Goal: Task Accomplishment & Management: Manage account settings

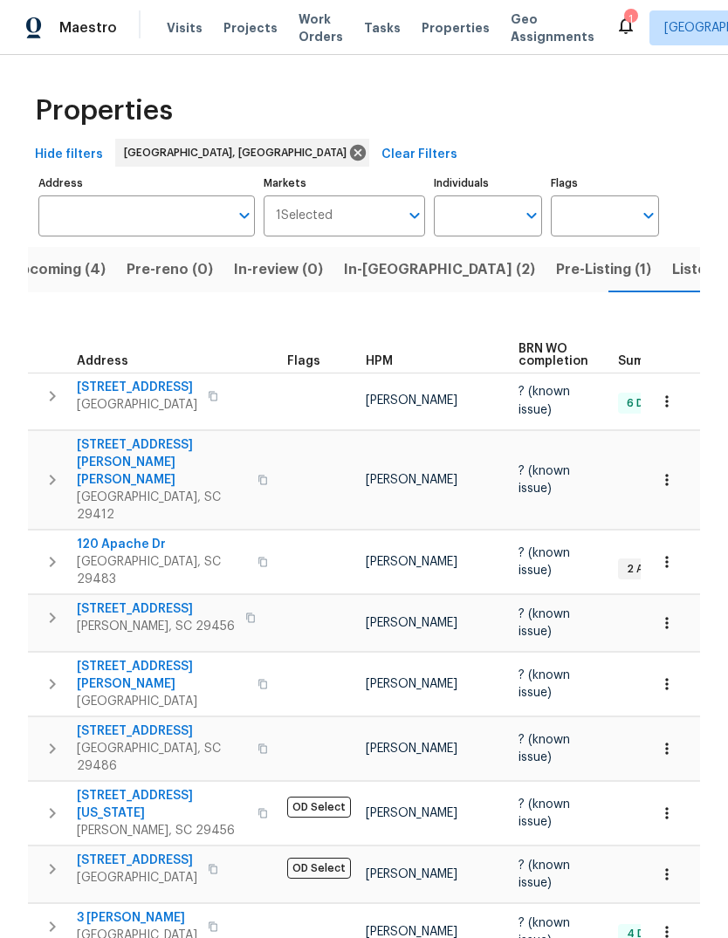
click at [556, 257] on span "Pre-Listing (1)" at bounding box center [603, 269] width 95 height 24
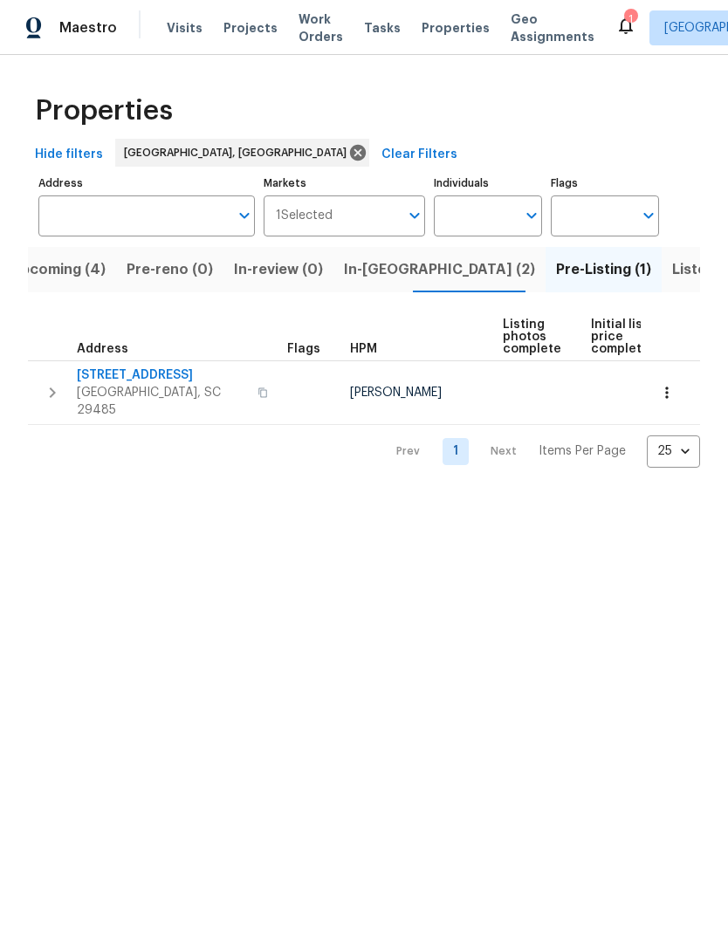
click at [137, 375] on span "[STREET_ADDRESS]" at bounding box center [162, 375] width 170 height 17
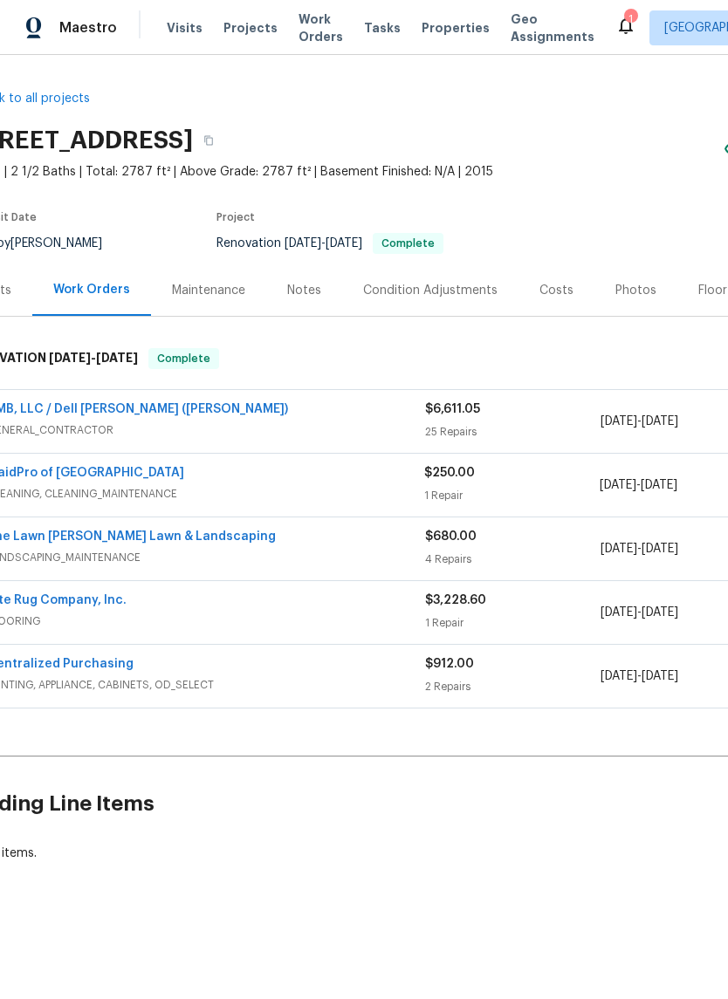
scroll to position [0, 29]
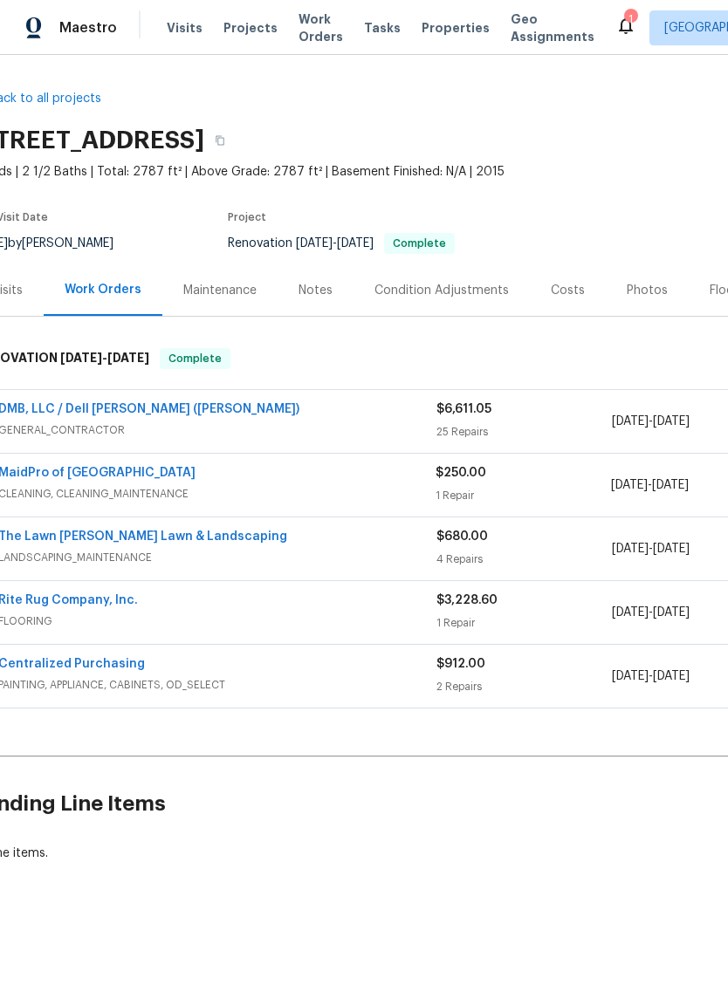
click at [144, 409] on link "DMB, LLC / Dell [PERSON_NAME] ([PERSON_NAME])" at bounding box center [148, 409] width 301 height 12
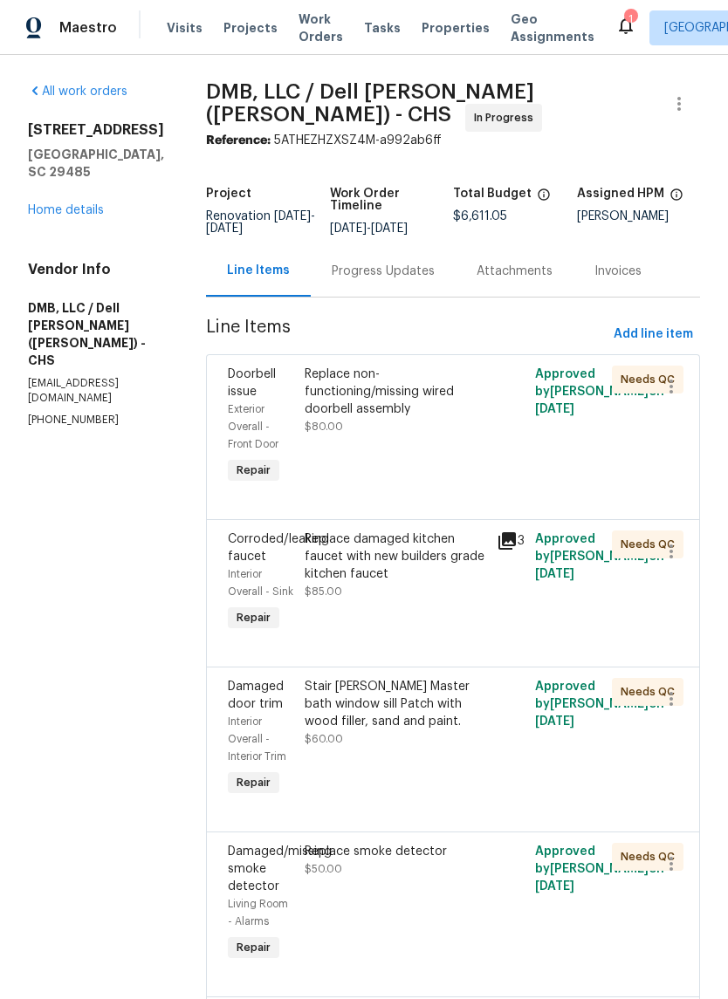
click at [383, 395] on div "Replace non-functioning/missing wired doorbell assembly $80.00" at bounding box center [396, 401] width 182 height 70
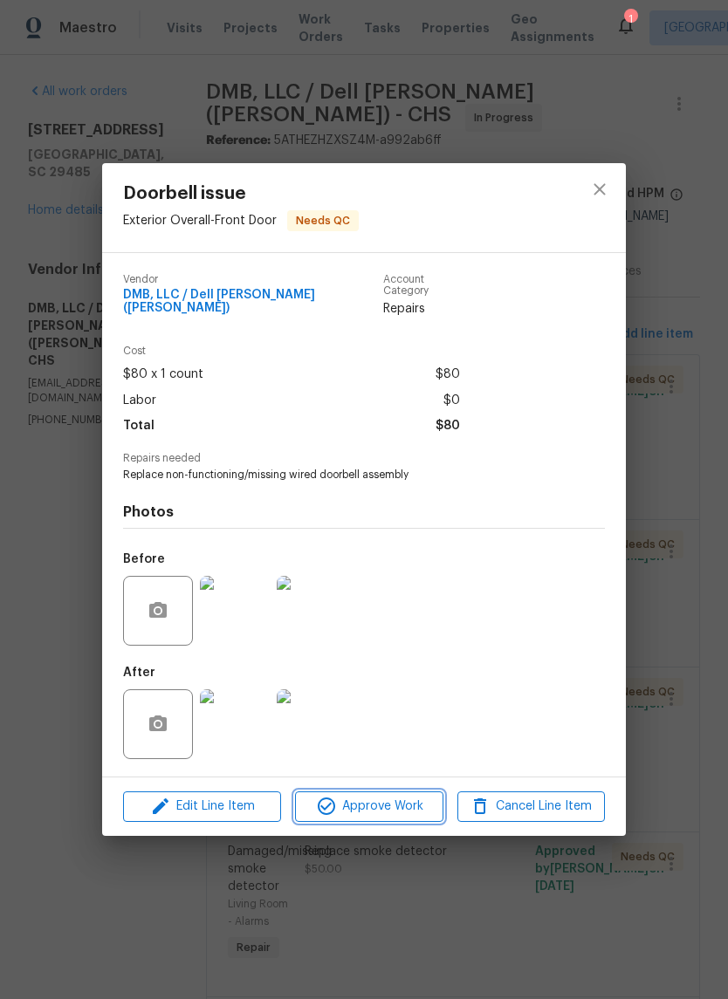
click at [402, 813] on span "Approve Work" at bounding box center [368, 807] width 137 height 22
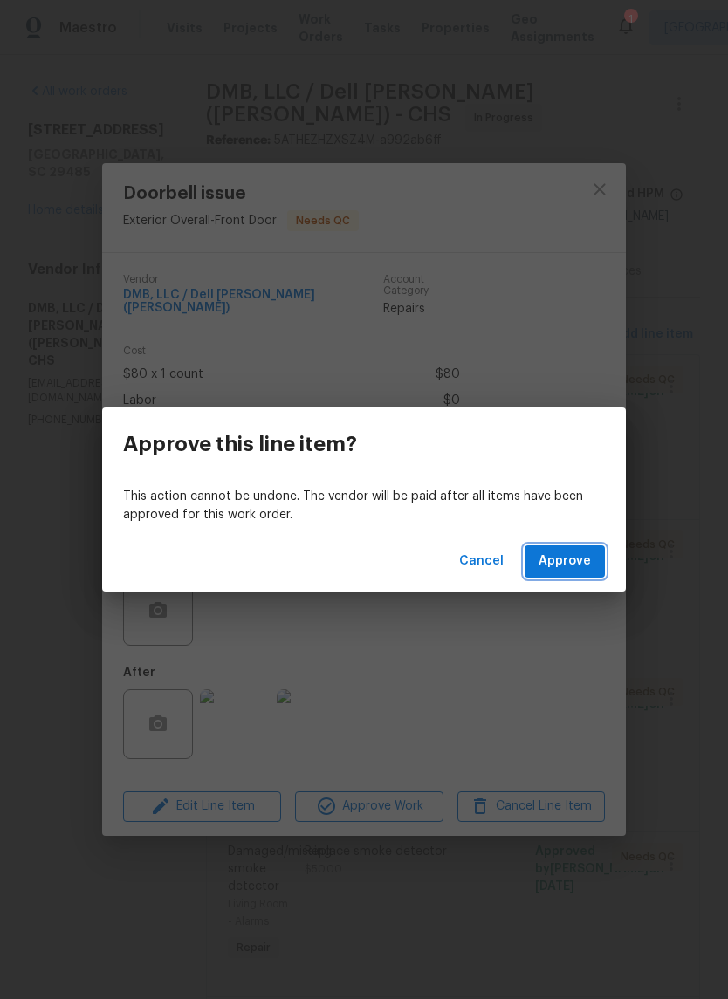
click at [571, 567] on span "Approve" at bounding box center [564, 562] width 52 height 22
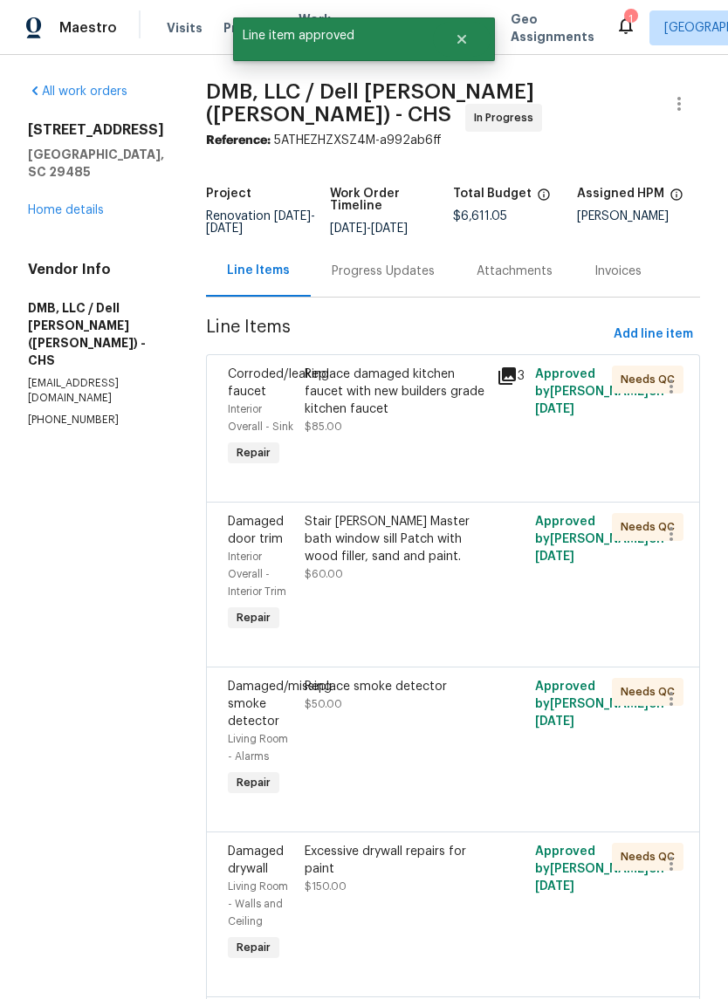
click at [422, 388] on div "Replace damaged kitchen faucet with new builders grade kitchen faucet" at bounding box center [396, 392] width 182 height 52
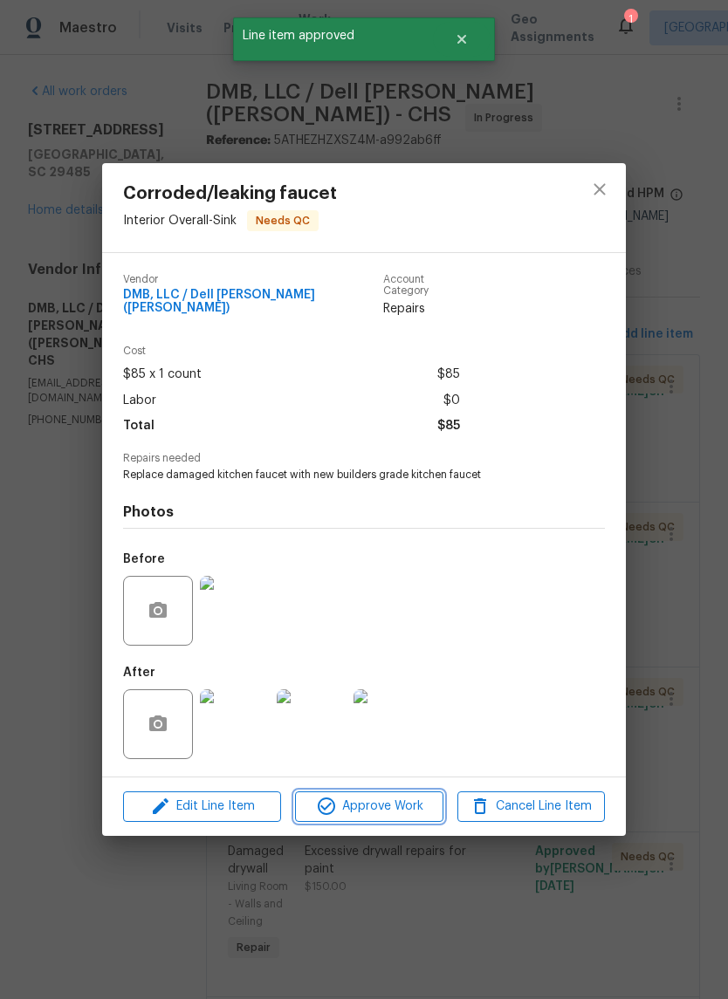
click at [381, 813] on span "Approve Work" at bounding box center [368, 807] width 137 height 22
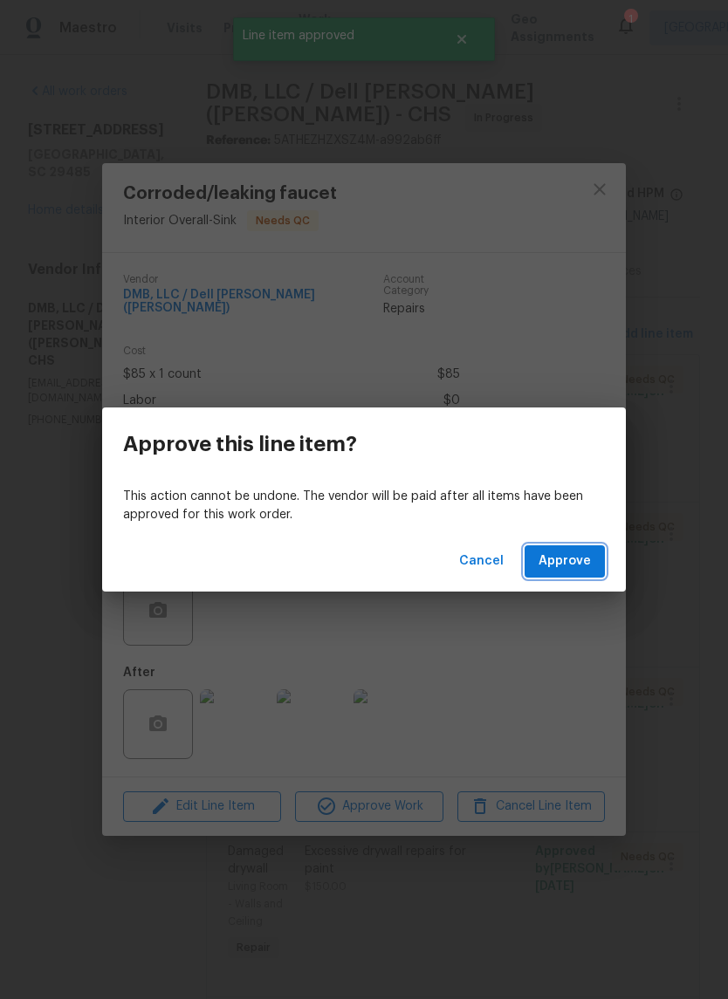
click at [579, 564] on span "Approve" at bounding box center [564, 562] width 52 height 22
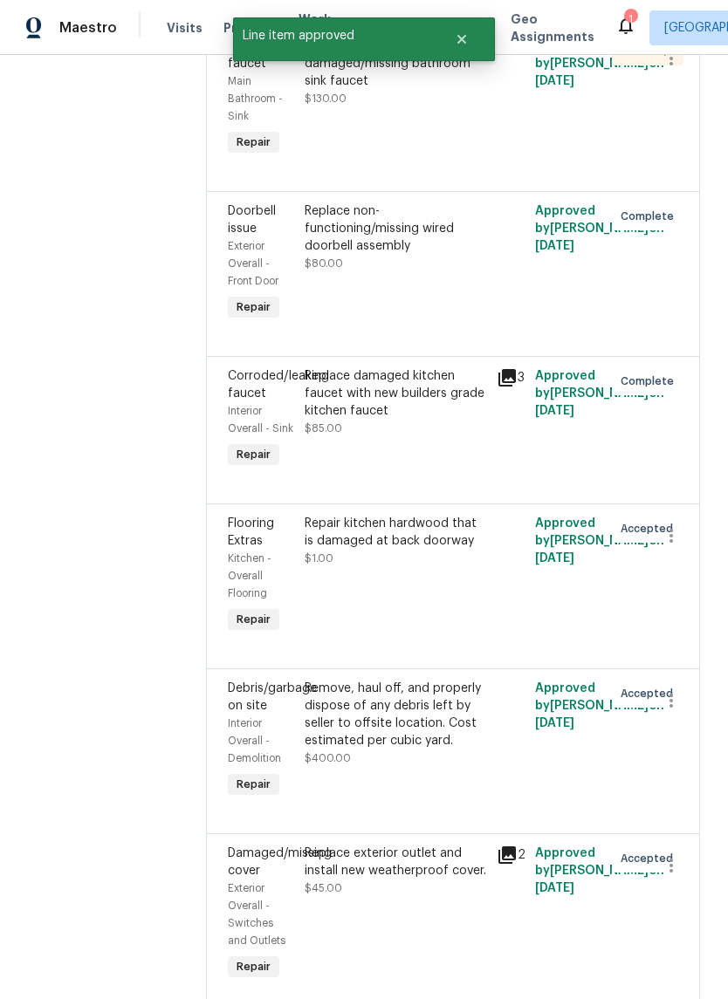
scroll to position [4109, 0]
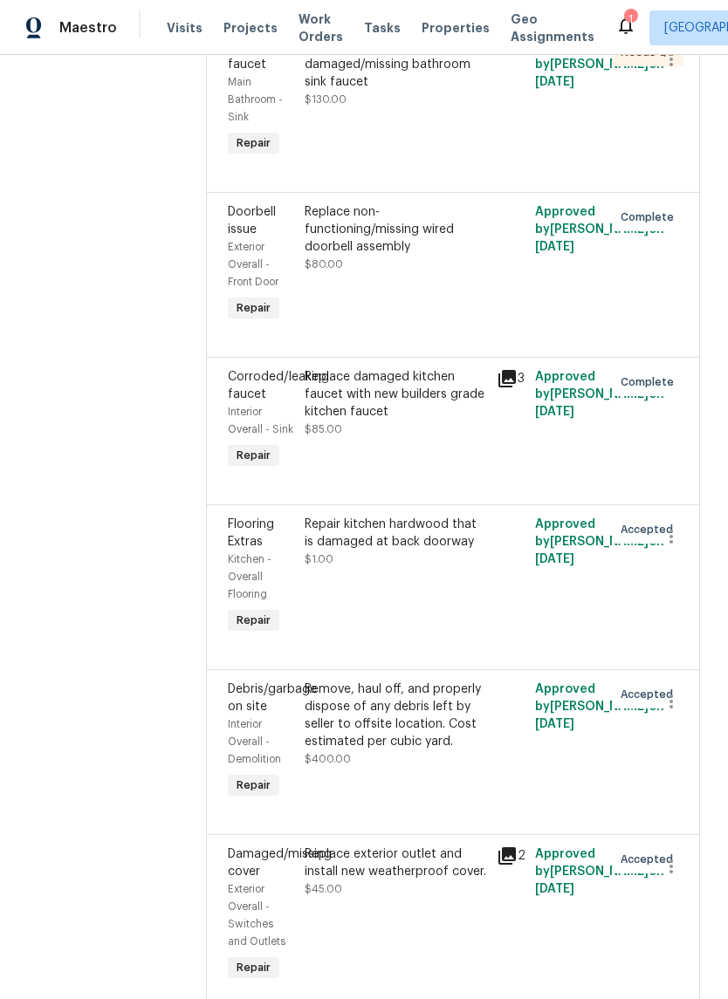
click at [438, 203] on div "Replace non-functioning/missing wired doorbell assembly" at bounding box center [396, 229] width 182 height 52
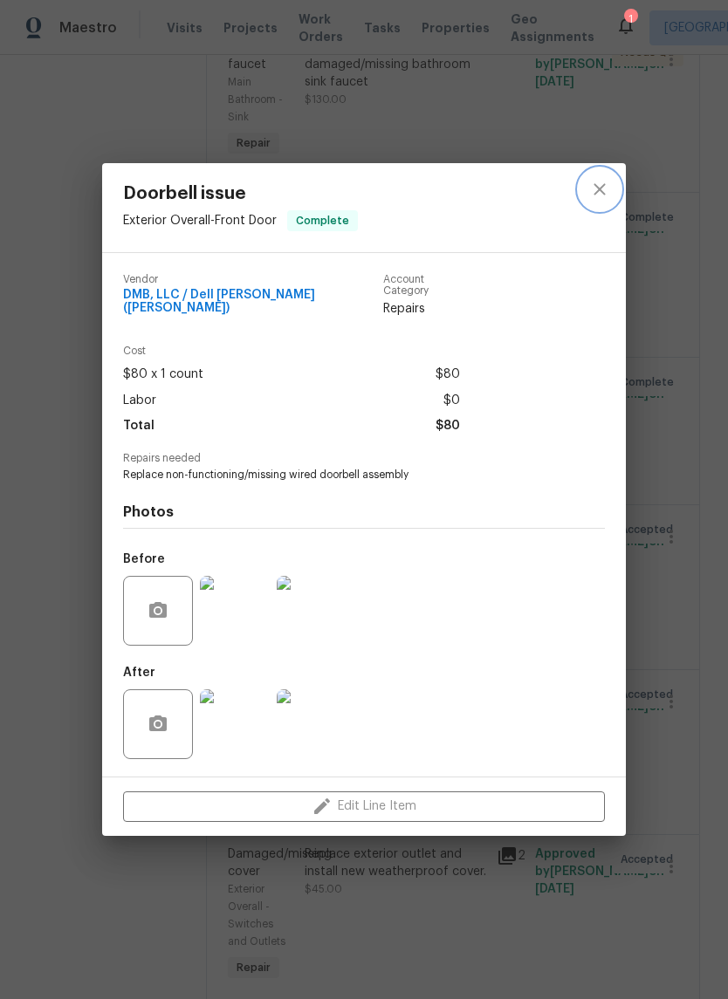
click at [596, 186] on icon "close" at bounding box center [599, 189] width 21 height 21
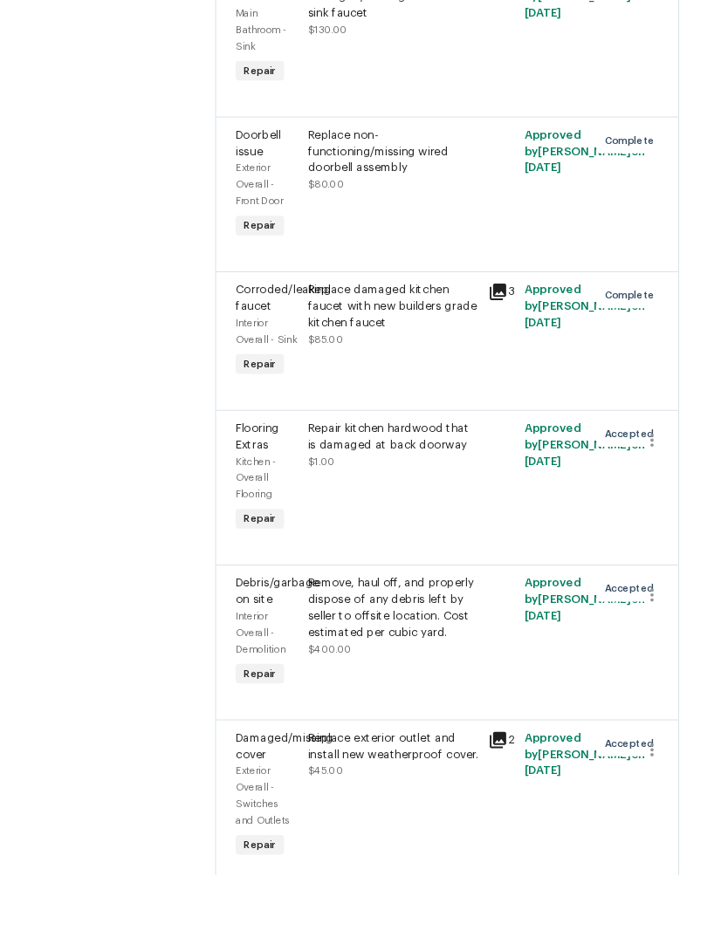
scroll to position [43, 0]
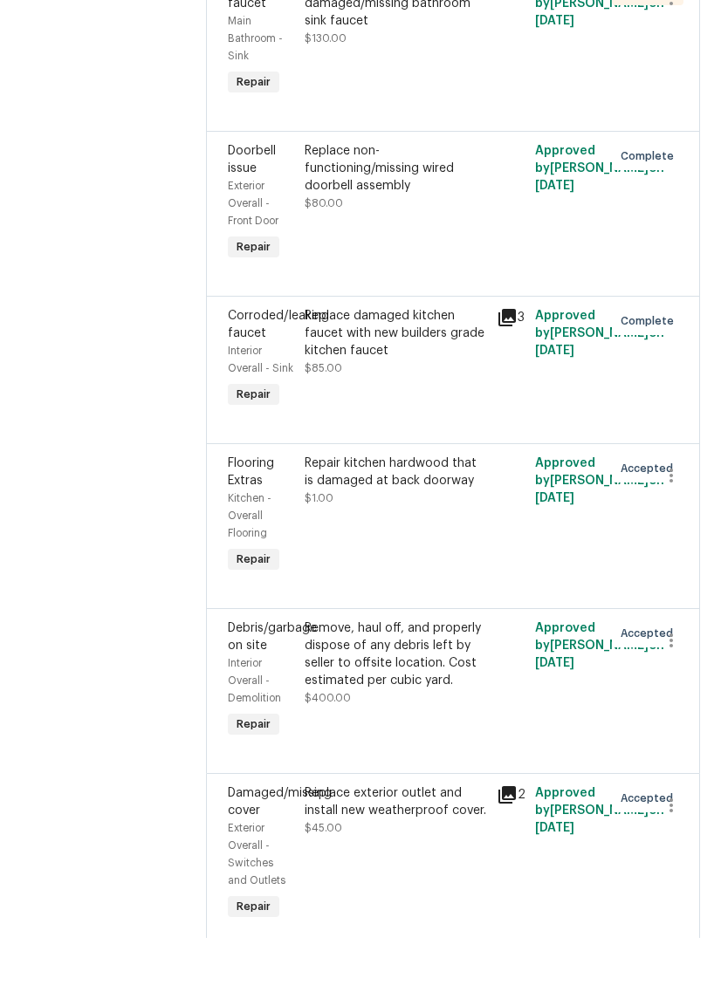
click at [380, 516] on div "Repair kitchen hardwood that is damaged at back doorway $1.00" at bounding box center [396, 542] width 182 height 52
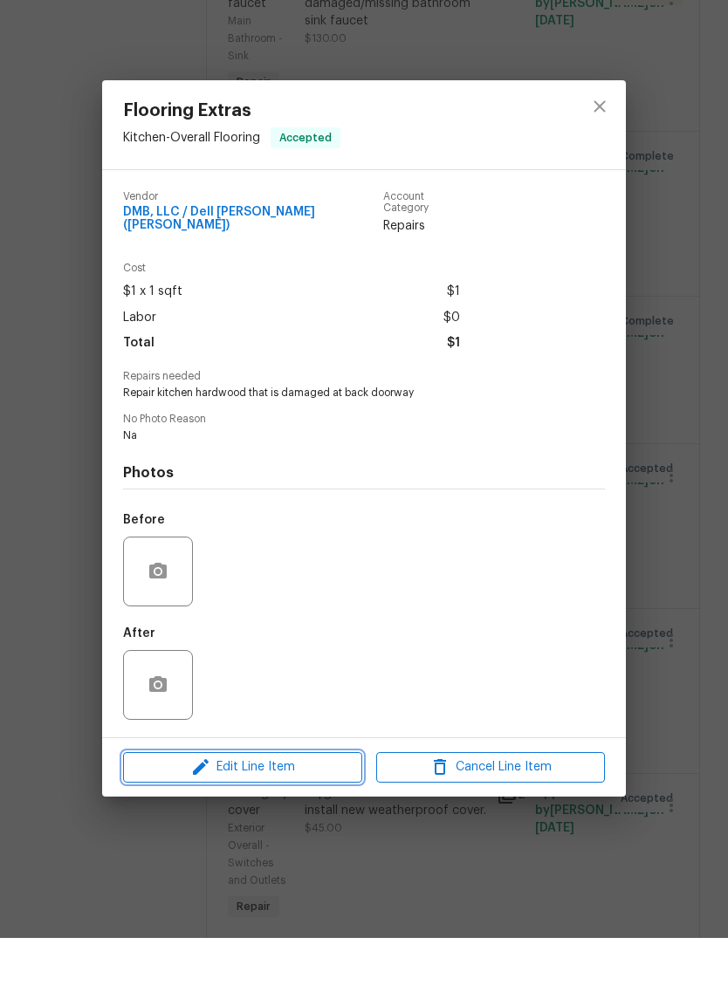
click at [292, 818] on span "Edit Line Item" at bounding box center [242, 829] width 229 height 22
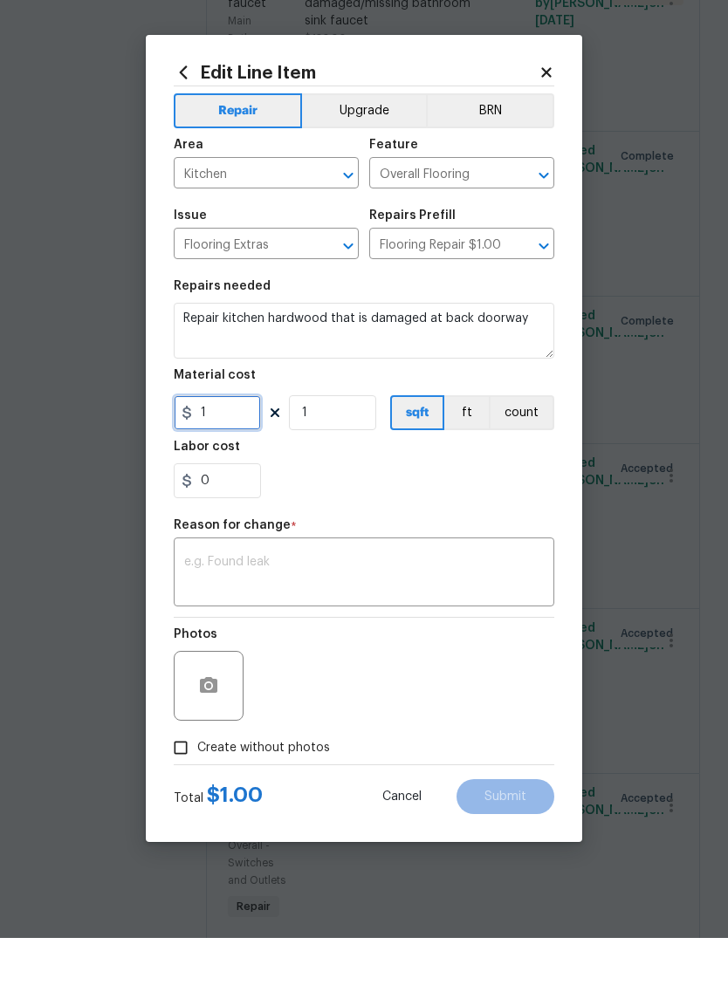
click at [227, 456] on input "1" at bounding box center [217, 473] width 87 height 35
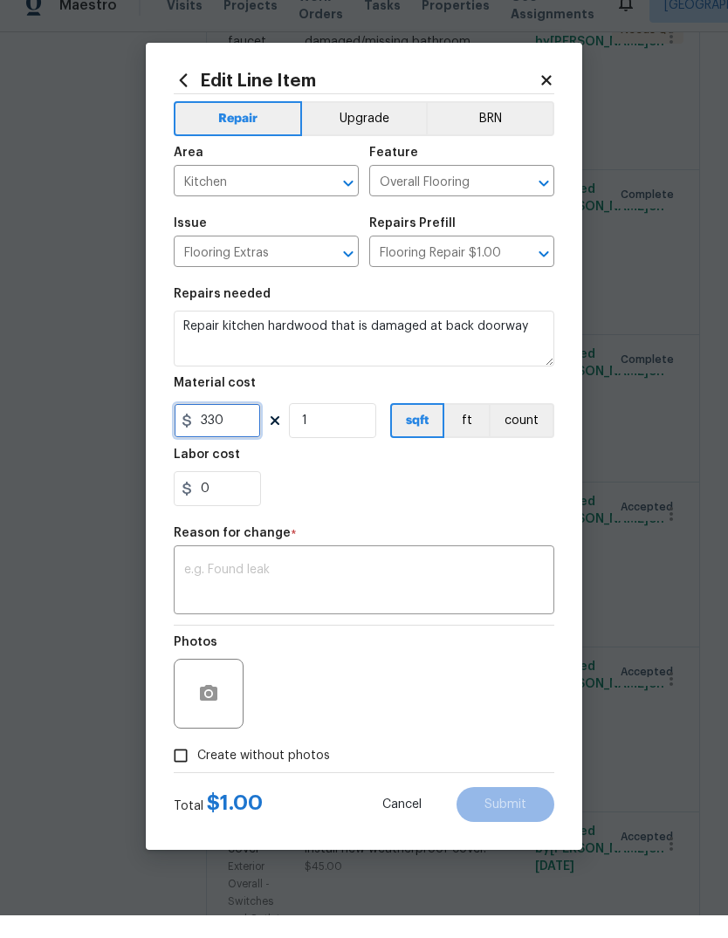
type input "330"
click at [526, 337] on textarea "Repair kitchen hardwood that is damaged at back doorway" at bounding box center [364, 361] width 381 height 56
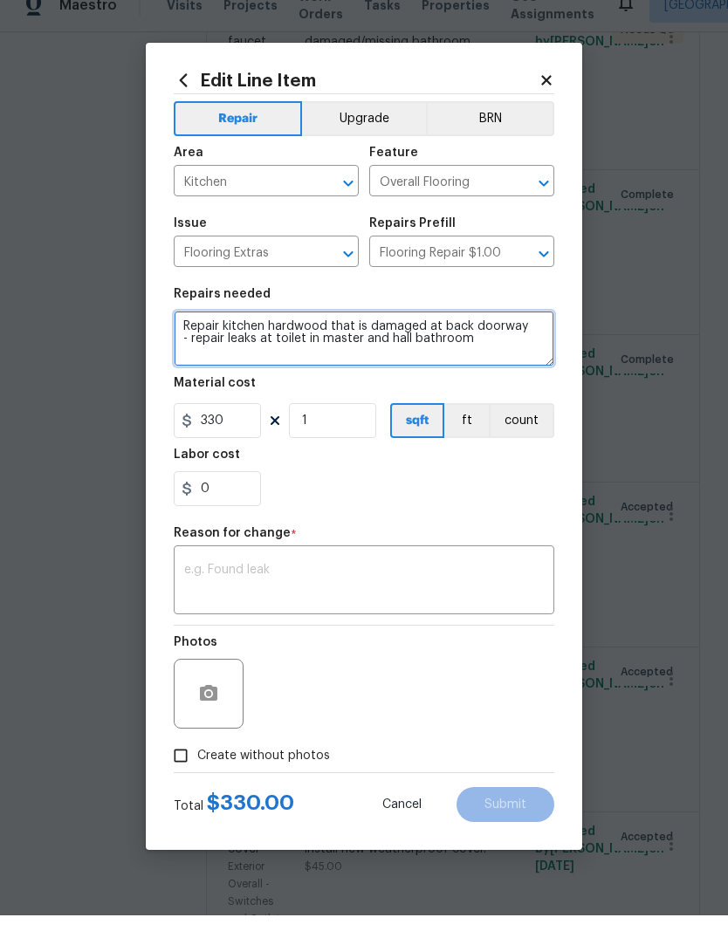
type textarea "Repair kitchen hardwood that is damaged at back doorway - repair leaks at toile…"
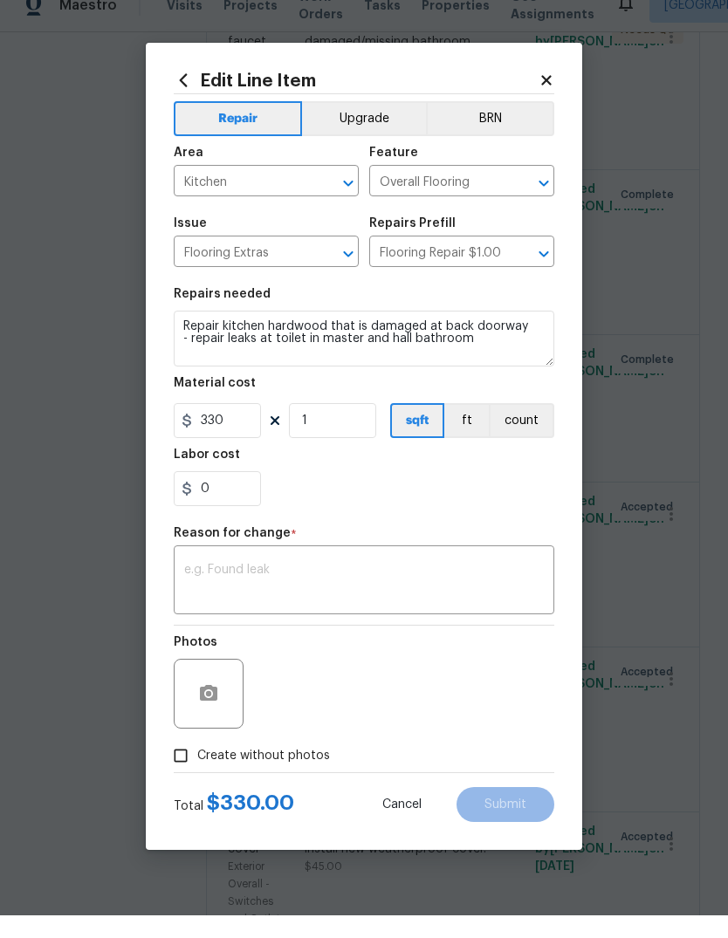
click at [429, 510] on section "Repairs needed Repair kitchen hardwood that is damaged at back doorway - repair…" at bounding box center [364, 419] width 381 height 239
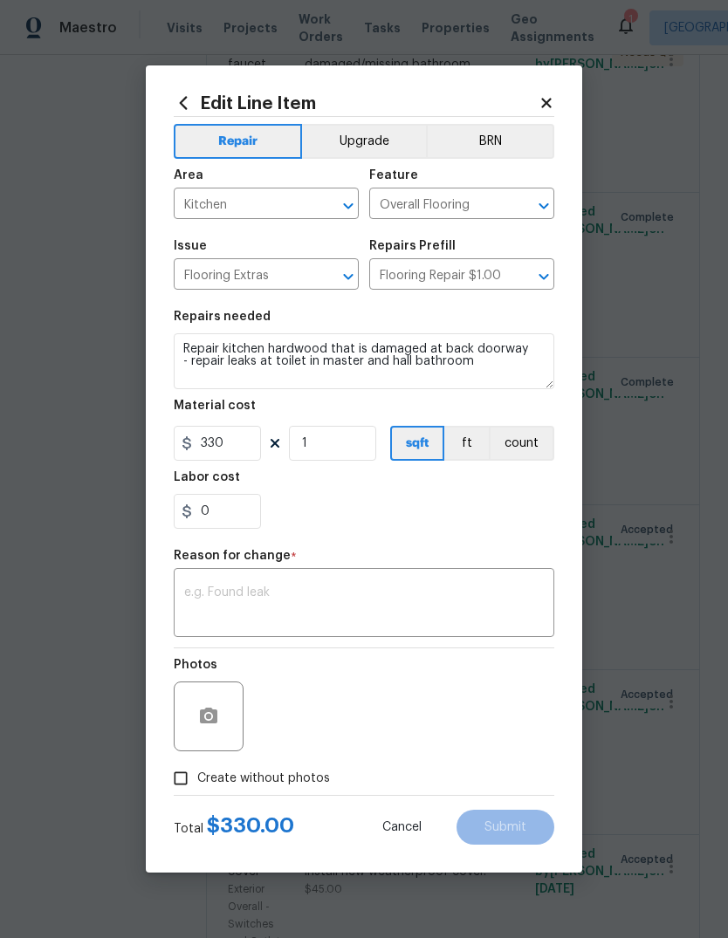
click at [254, 781] on span "Create without photos" at bounding box center [263, 779] width 133 height 18
click at [197, 781] on input "Create without photos" at bounding box center [180, 778] width 33 height 33
checkbox input "true"
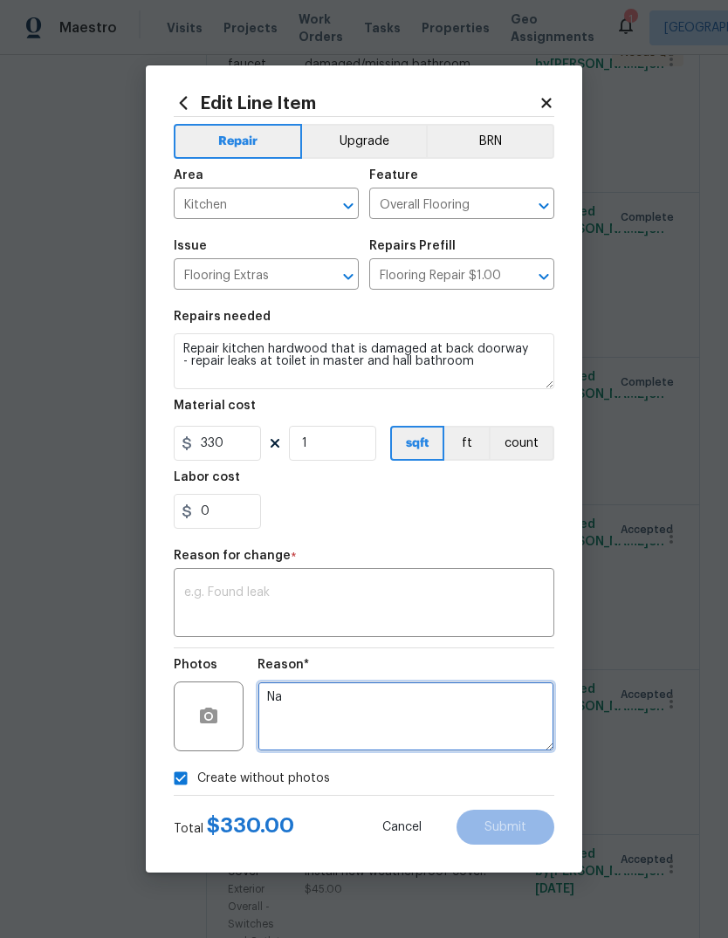
click at [442, 693] on textarea "Na" at bounding box center [405, 717] width 297 height 70
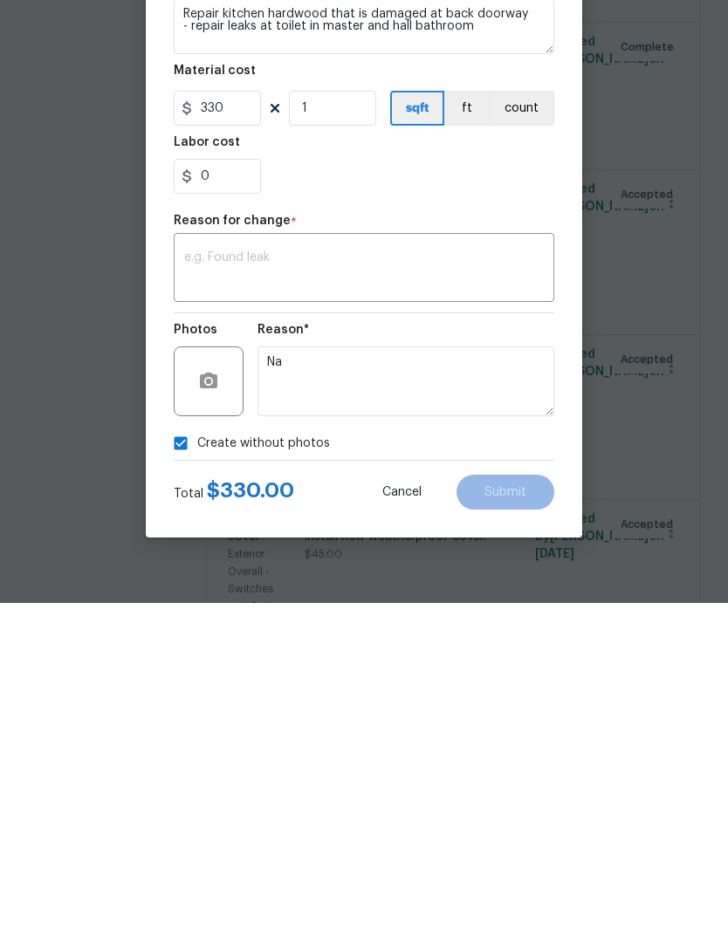
click at [367, 810] on button "Cancel" at bounding box center [401, 827] width 95 height 35
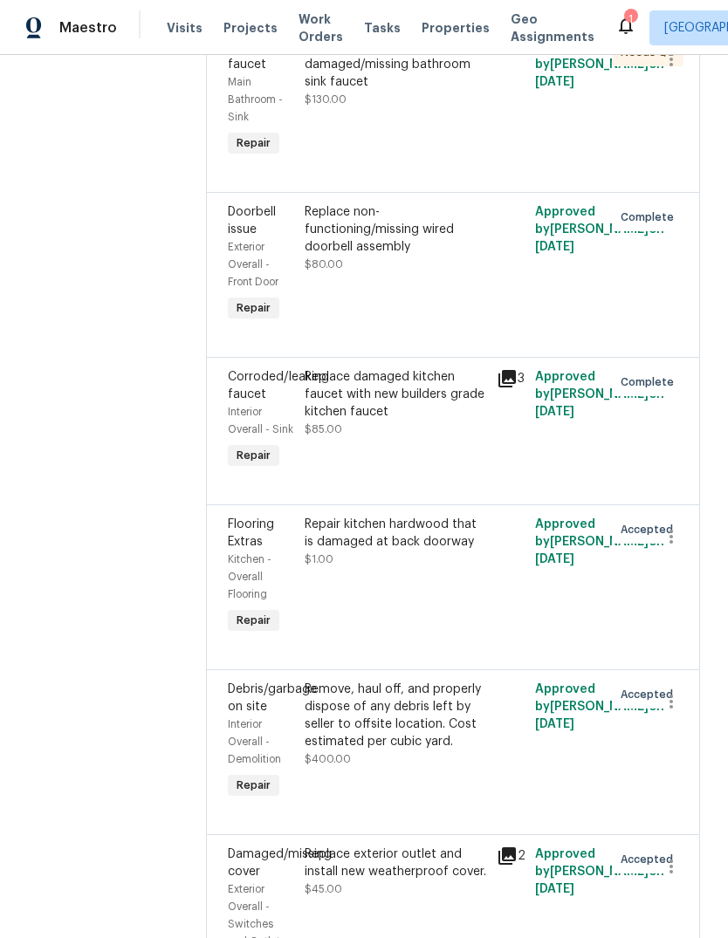
click at [401, 516] on div "Repair kitchen hardwood that is damaged at back doorway" at bounding box center [396, 533] width 182 height 35
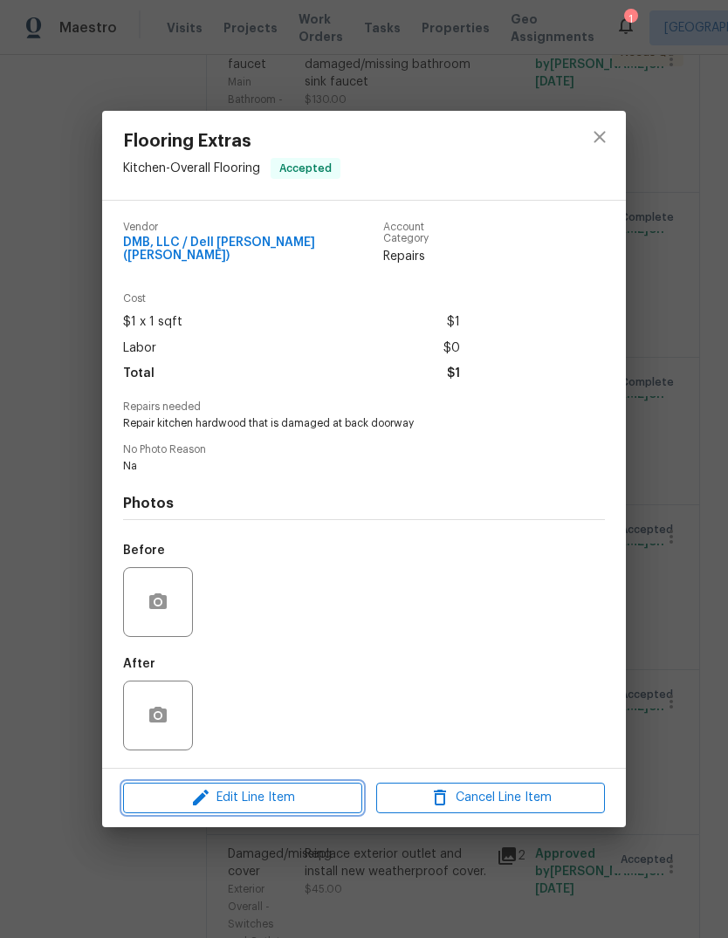
click at [301, 800] on span "Edit Line Item" at bounding box center [242, 798] width 229 height 22
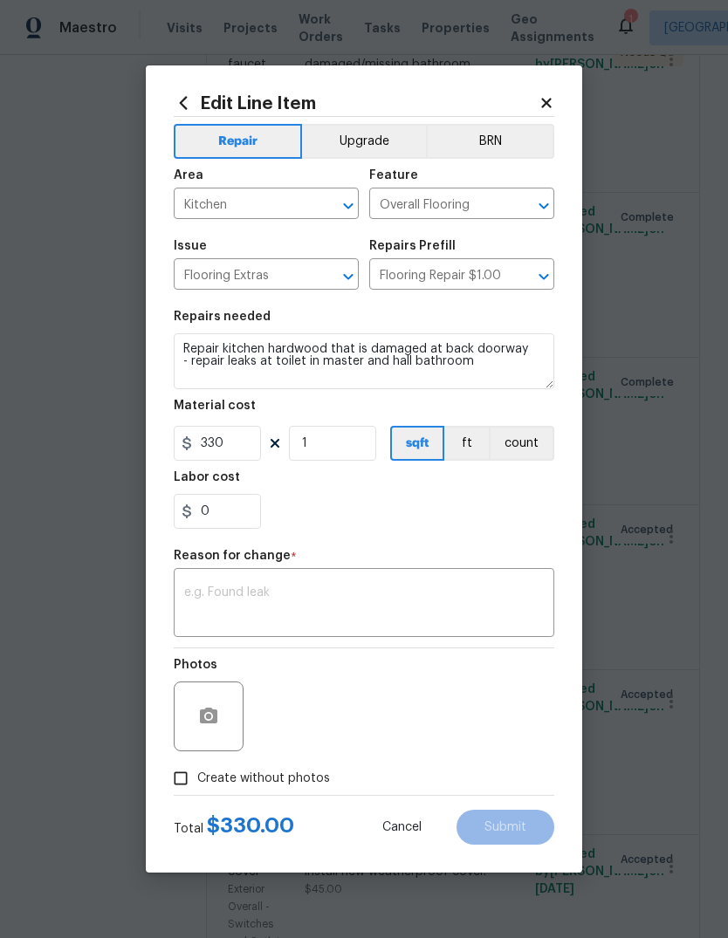
click at [416, 602] on textarea at bounding box center [364, 604] width 360 height 37
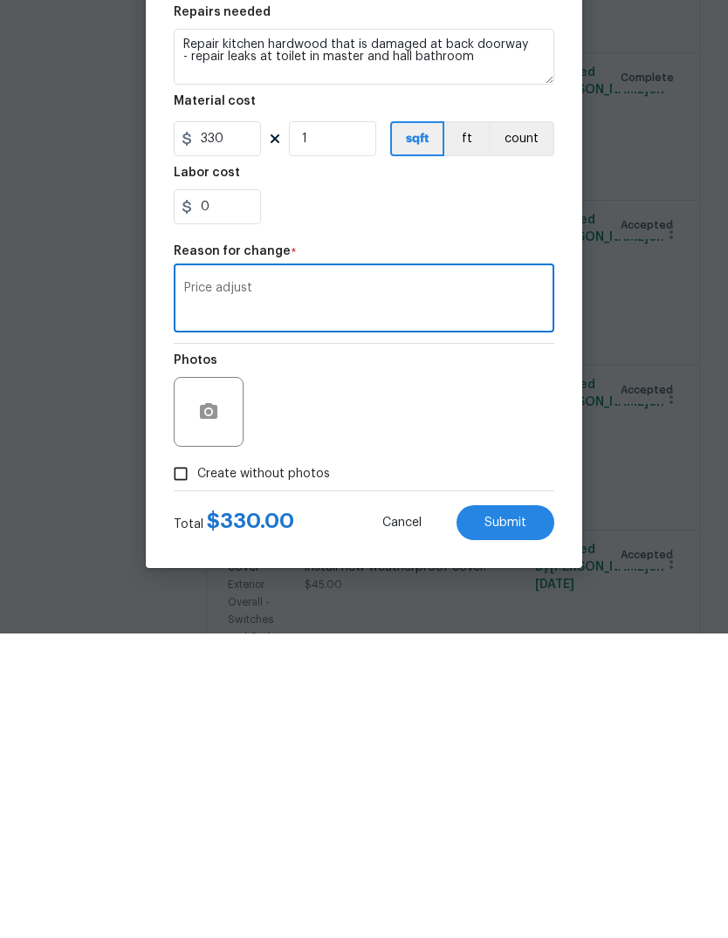
type textarea "Price adjust"
click at [509, 821] on span "Submit" at bounding box center [505, 827] width 42 height 13
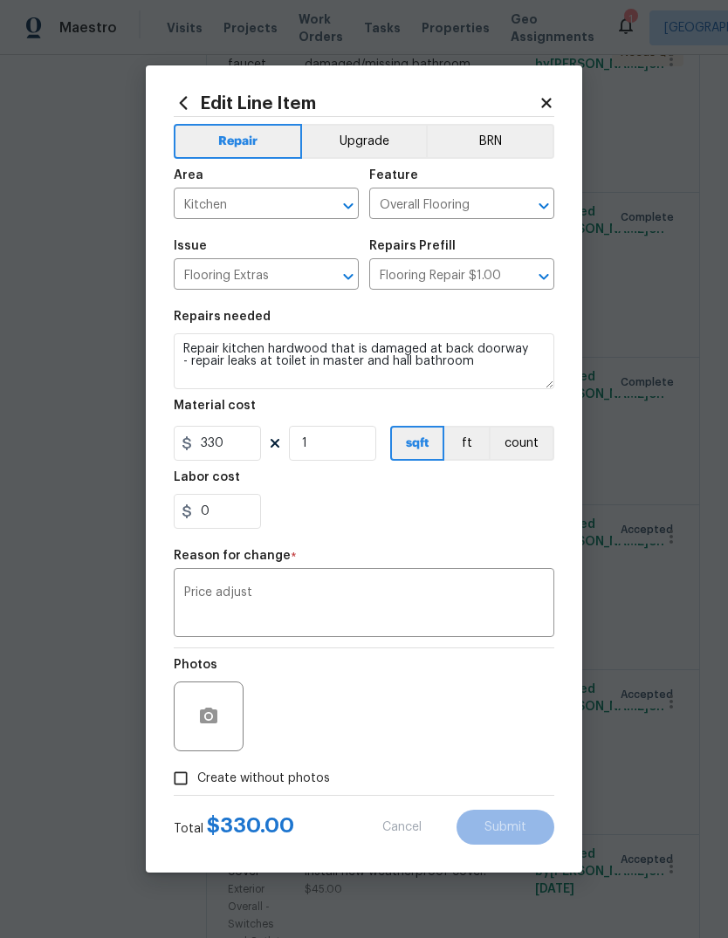
type textarea "Repair kitchen hardwood that is damaged at back doorway"
type input "1"
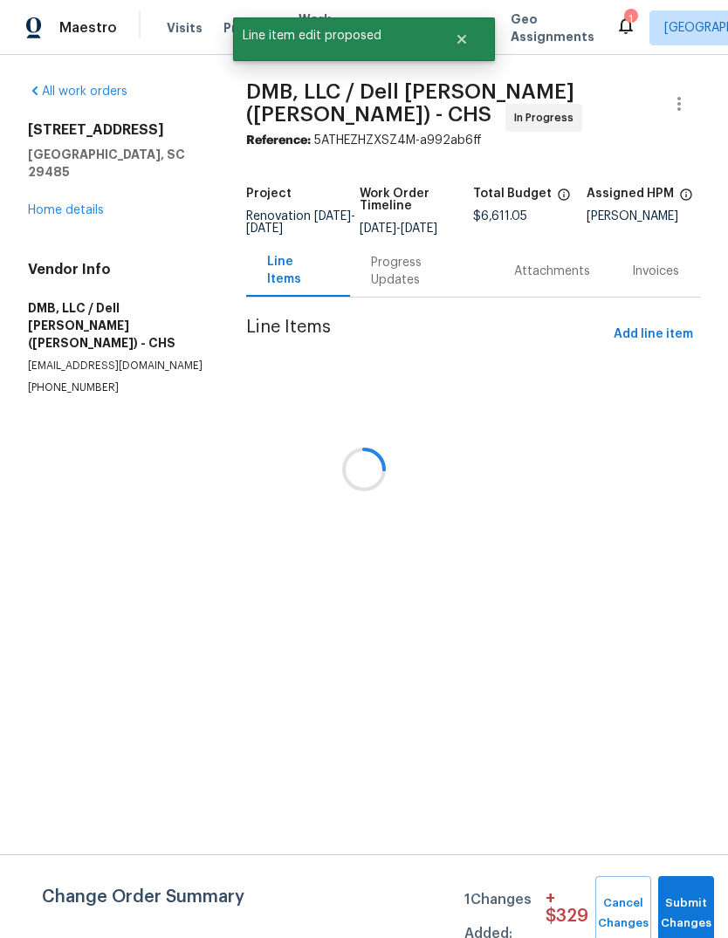
scroll to position [0, 0]
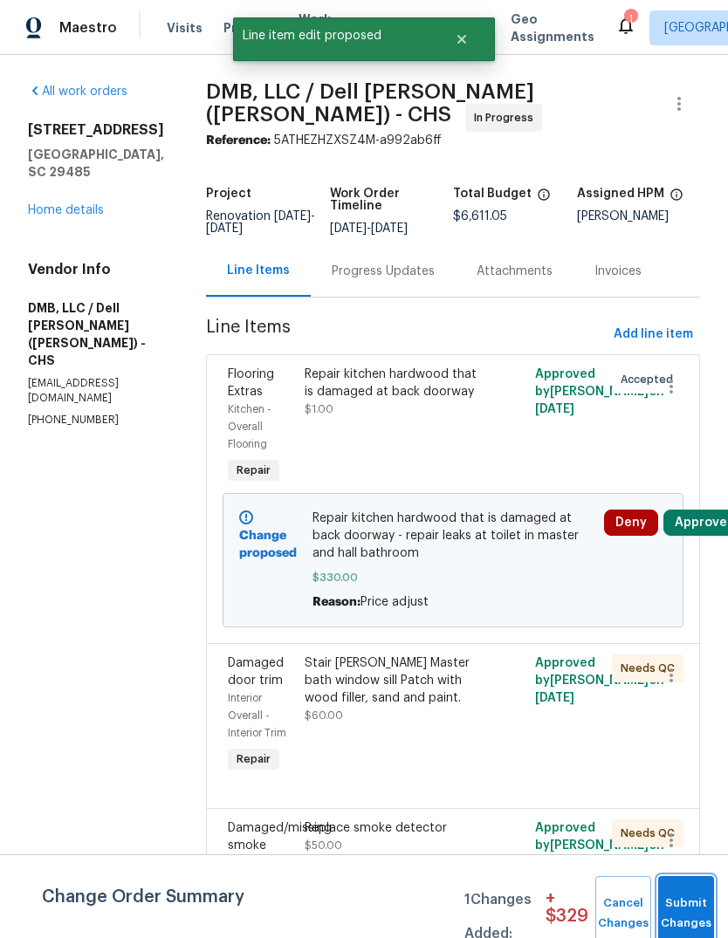
click at [685, 905] on button "Submit Changes" at bounding box center [686, 913] width 56 height 75
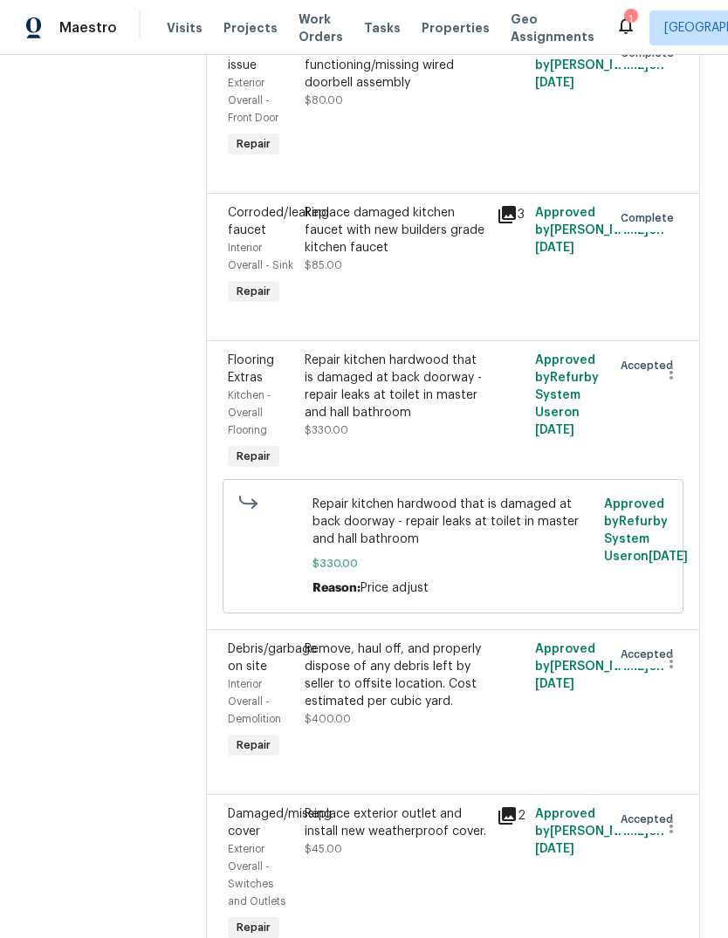
scroll to position [4272, 0]
click at [414, 205] on div "Replace damaged kitchen faucet with new builders grade kitchen faucet" at bounding box center [396, 231] width 182 height 52
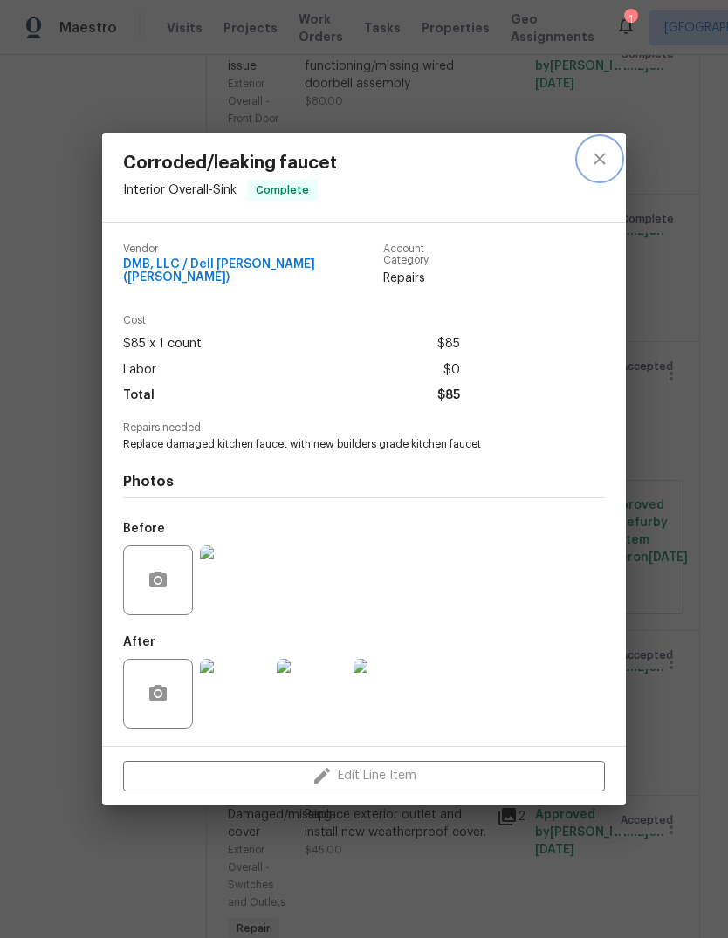
click at [616, 163] on button "close" at bounding box center [600, 159] width 42 height 42
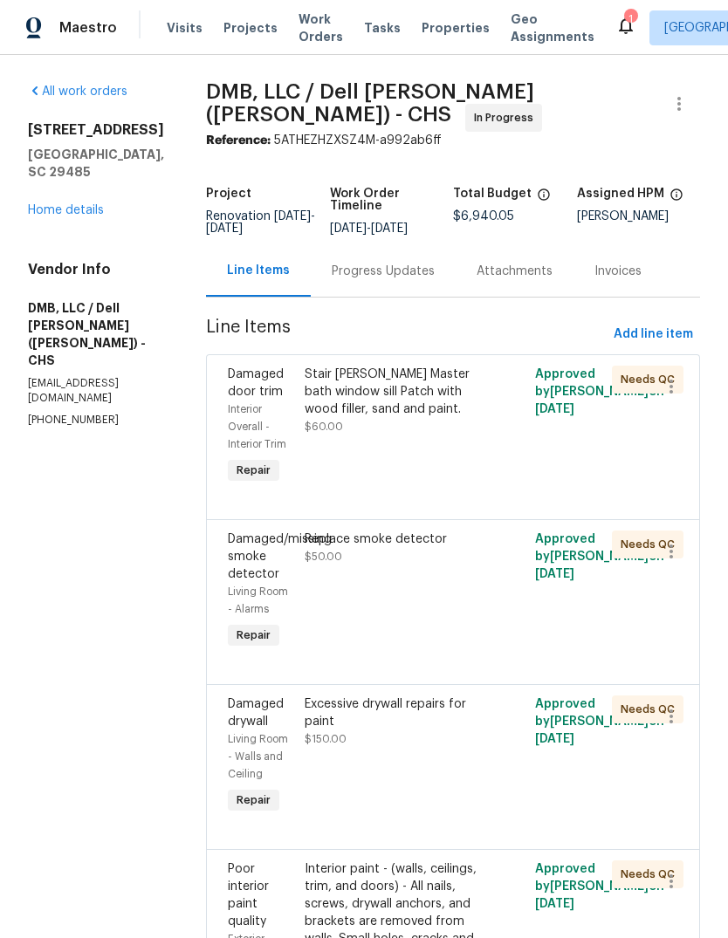
scroll to position [0, 0]
click at [85, 215] on link "Home details" at bounding box center [66, 210] width 76 height 12
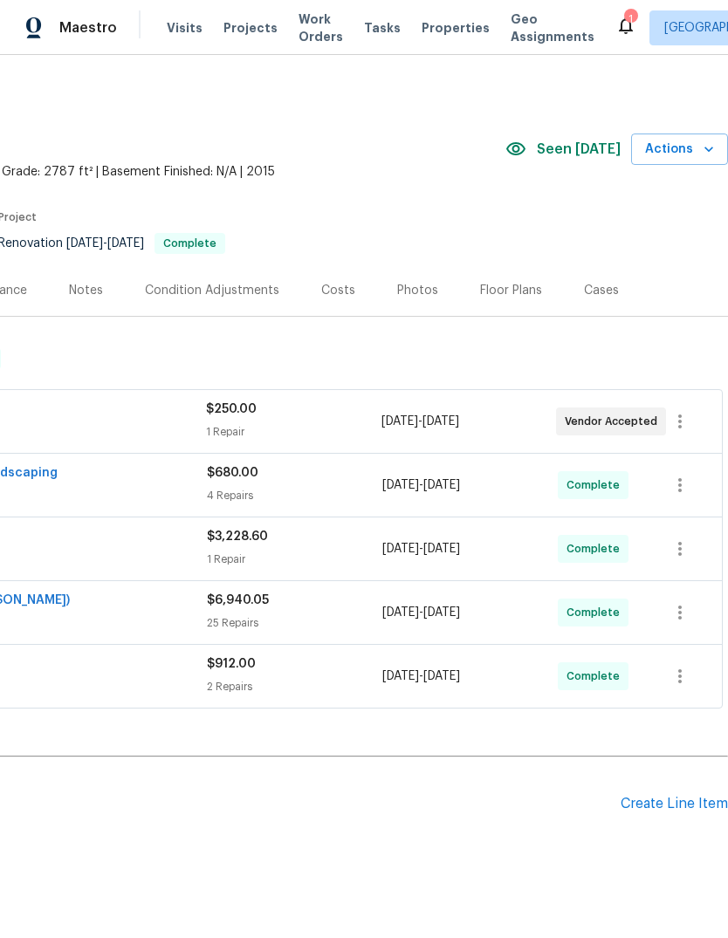
scroll to position [0, 258]
click at [333, 305] on div "Costs" at bounding box center [338, 289] width 76 height 51
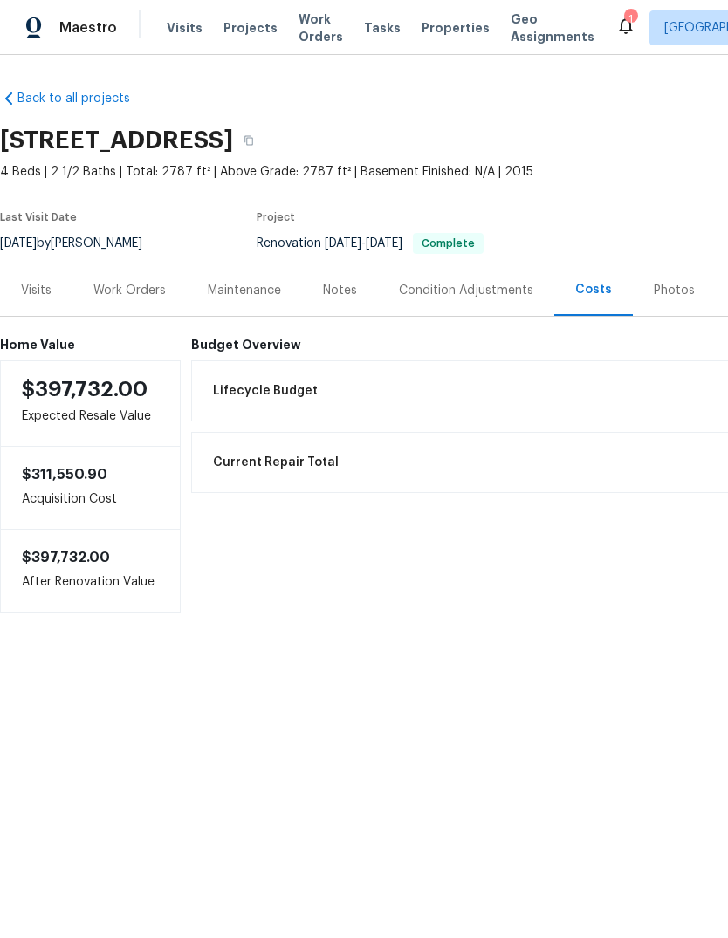
click at [152, 301] on div "Work Orders" at bounding box center [129, 289] width 114 height 51
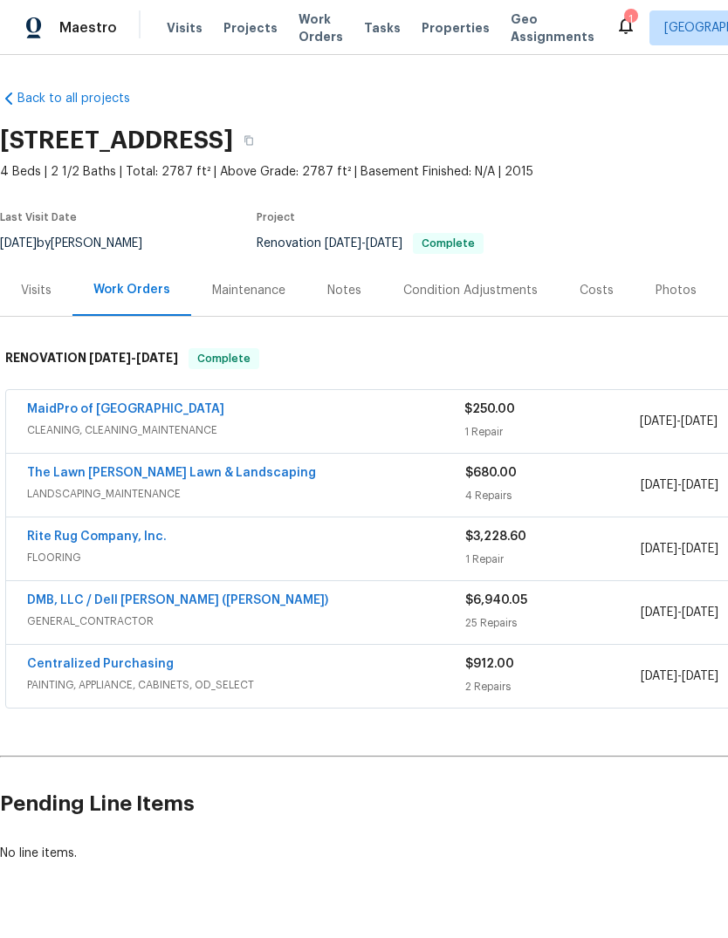
scroll to position [0, -2]
click at [452, 34] on span "Properties" at bounding box center [456, 27] width 68 height 17
